Goal: Task Accomplishment & Management: Use online tool/utility

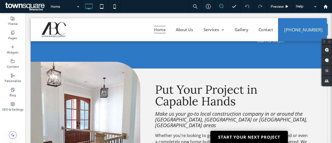
scroll to position [249, 0]
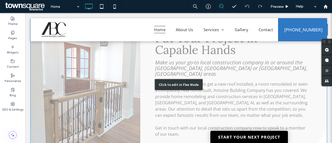
click at [165, 76] on div "Click to edit in Flex Mode" at bounding box center [179, 84] width 297 height 135
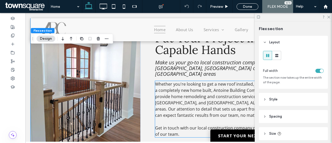
click at [162, 81] on span "Whether you're looking to get a new roof installed, a room remodeled or even a …" at bounding box center [231, 99] width 153 height 37
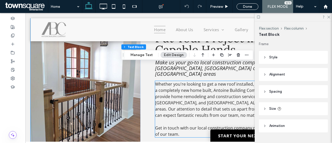
click at [162, 81] on div "Whether you're looking to get a new roof installed, a room remodeled or even a …" at bounding box center [232, 109] width 154 height 57
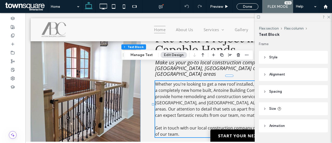
click at [162, 81] on span "Whether you're looking to get a new roof installed, a room remodeled or even a …" at bounding box center [231, 99] width 153 height 37
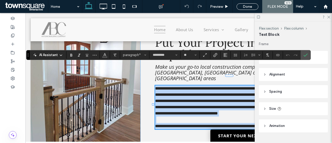
copy div "**********"
paste div
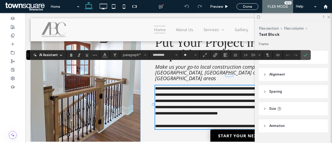
type input "**"
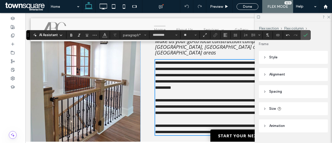
scroll to position [249, 0]
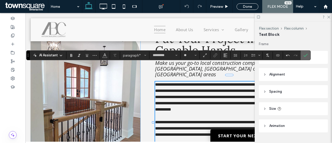
click at [307, 55] on label "Confirm" at bounding box center [306, 55] width 8 height 9
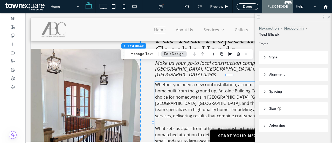
click at [330, 17] on icon at bounding box center [328, 16] width 3 height 3
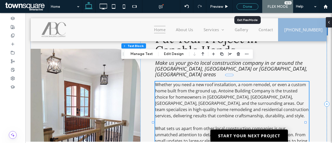
click at [256, 6] on div "Done" at bounding box center [248, 6] width 22 height 6
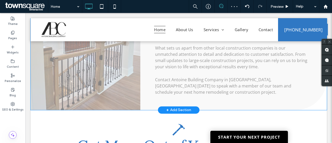
scroll to position [320, 0]
